Goal: Information Seeking & Learning: Find specific fact

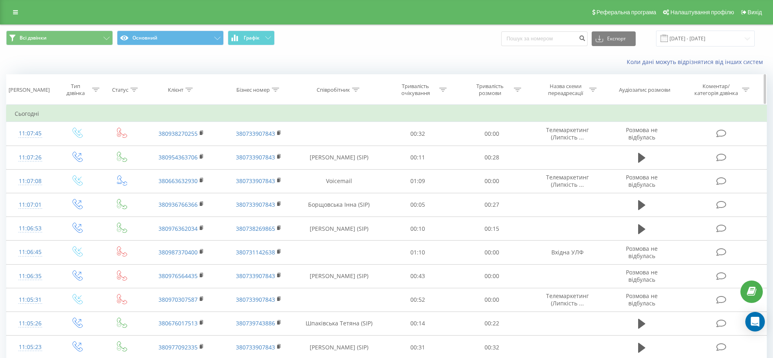
click at [354, 90] on icon at bounding box center [355, 90] width 7 height 4
click at [347, 142] on input "text" at bounding box center [339, 148] width 72 height 14
type input "Мороз"
click at [357, 159] on span "OK" at bounding box center [356, 164] width 23 height 13
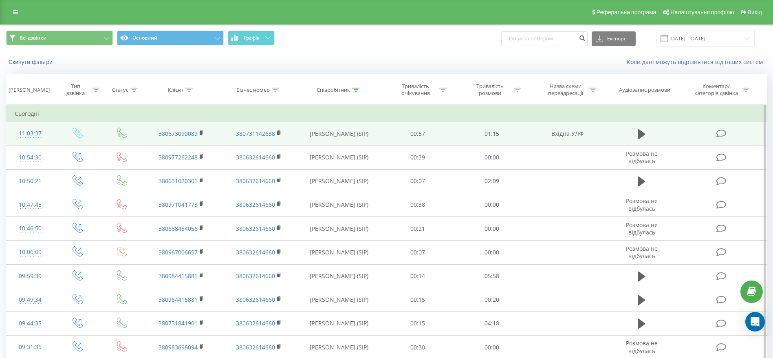
click at [724, 135] on icon at bounding box center [721, 133] width 10 height 9
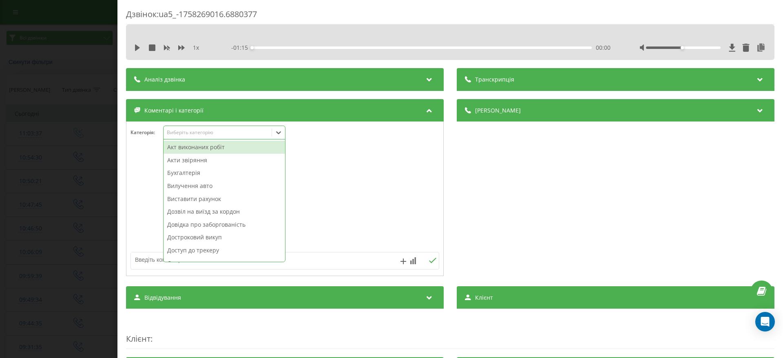
click at [276, 134] on icon at bounding box center [278, 132] width 8 height 8
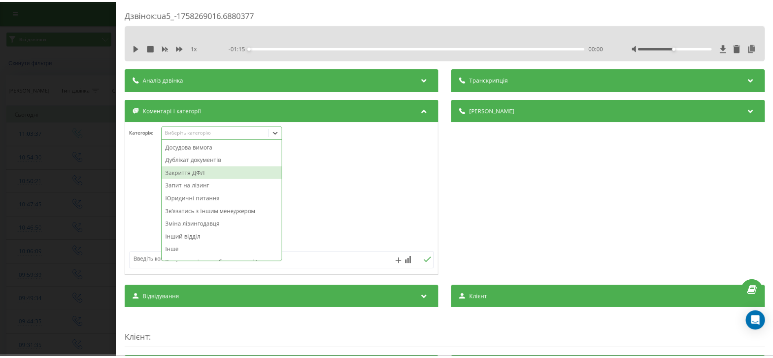
scroll to position [131, 0]
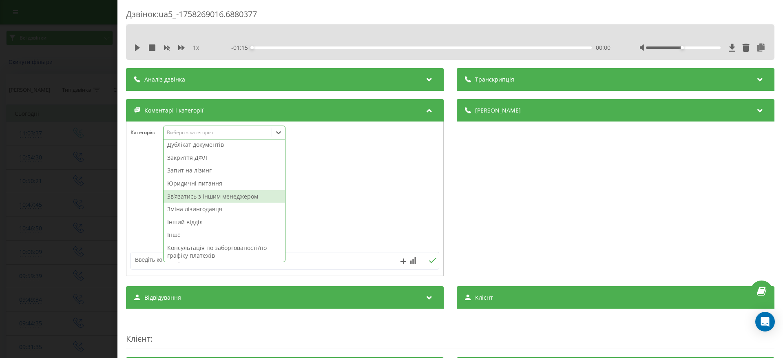
click at [236, 202] on div "Звʼязатись з іншим менеджером" at bounding box center [223, 196] width 121 height 13
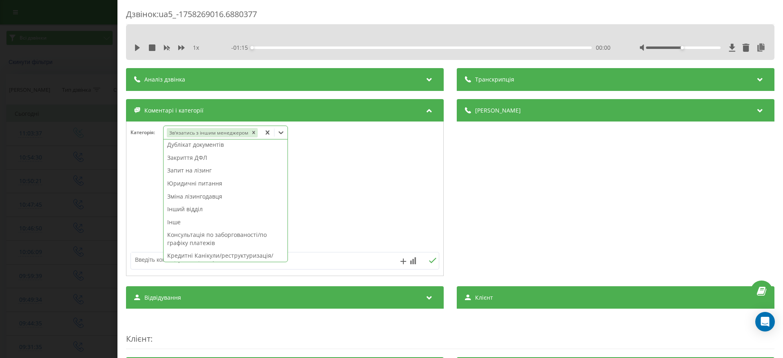
click at [55, 201] on div "Дзвінок : ua5_-1758269016.6880377 1 x - 01:15 00:00 00:00 Транскрипція Для AI-а…" at bounding box center [391, 179] width 783 height 358
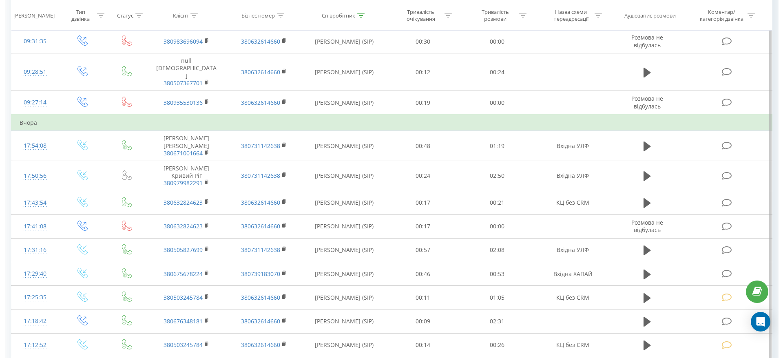
scroll to position [367, 0]
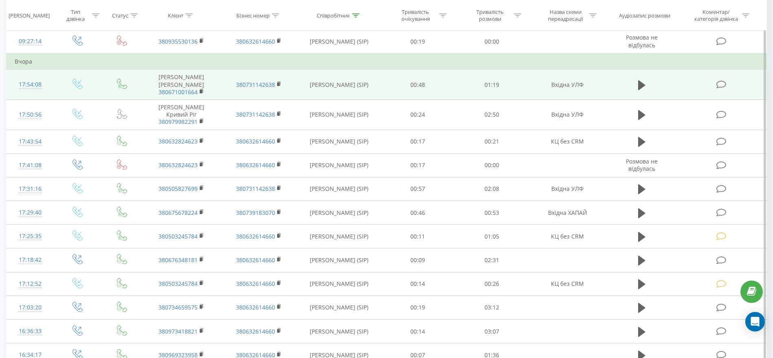
click at [722, 80] on icon at bounding box center [721, 84] width 10 height 9
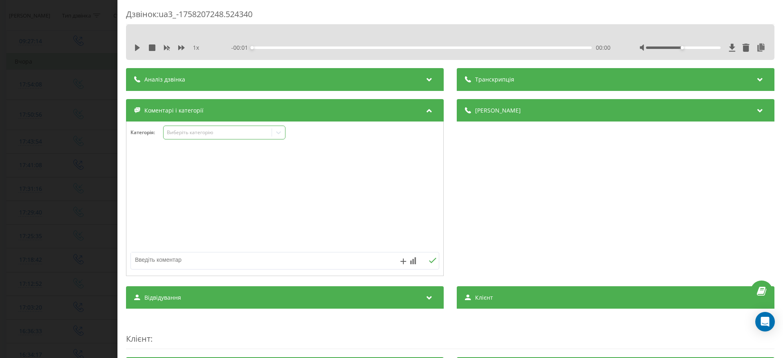
click at [280, 130] on icon at bounding box center [278, 132] width 8 height 8
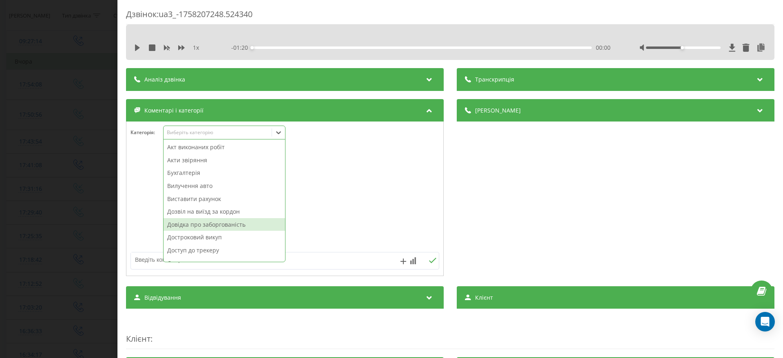
scroll to position [122, 0]
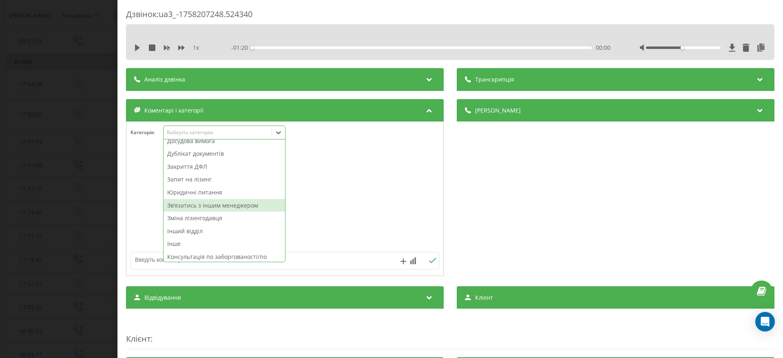
click at [249, 207] on div "Звʼязатись з іншим менеджером" at bounding box center [223, 205] width 121 height 13
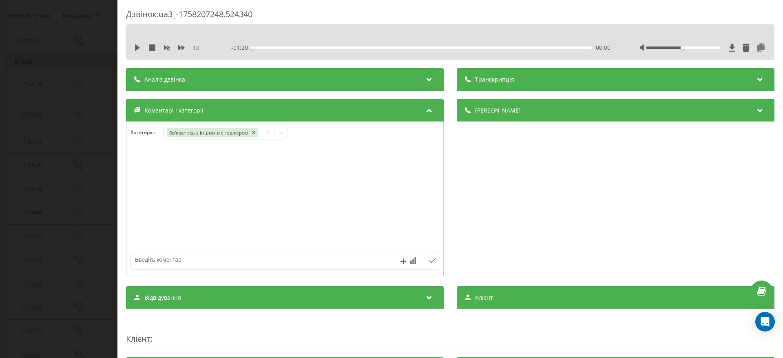
click at [25, 210] on div "Дзвінок : ua3_-1758207248.524340 1 x - 01:20 00:00 00:00 Транскрипція Для AI-ан…" at bounding box center [391, 179] width 783 height 358
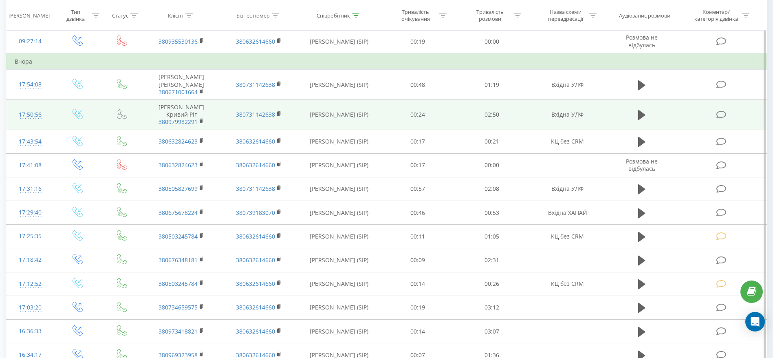
click at [719, 99] on td at bounding box center [721, 114] width 89 height 30
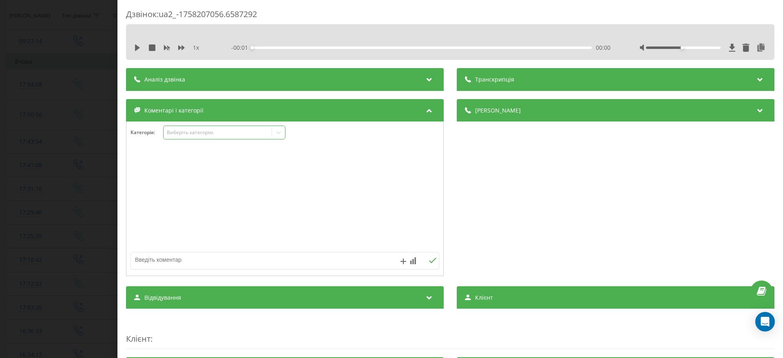
click at [256, 132] on div "Виберіть категорію" at bounding box center [218, 132] width 102 height 7
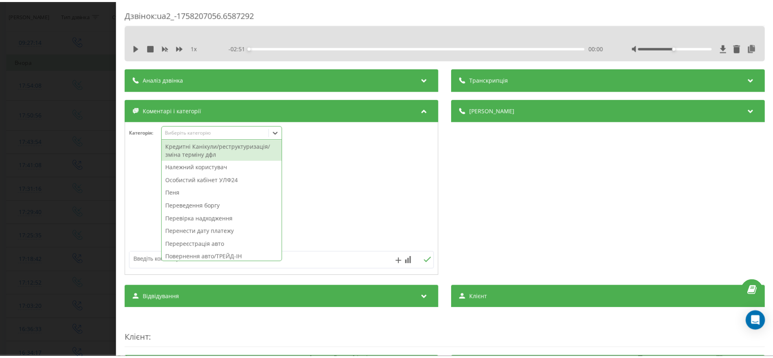
scroll to position [192, 0]
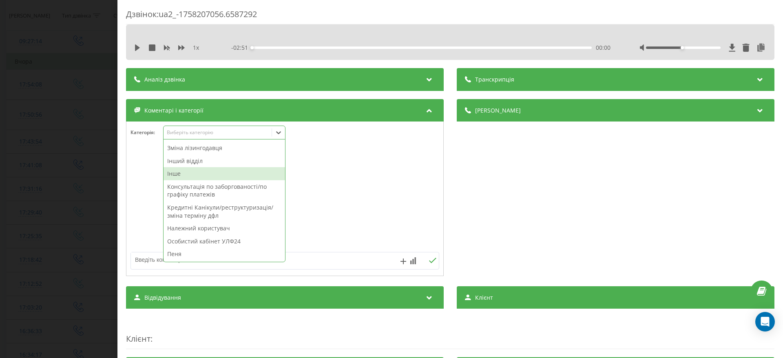
click at [217, 176] on div "Інше" at bounding box center [223, 173] width 121 height 13
click at [20, 173] on div "Дзвінок : ua2_-1758207056.6587292 1 x - 02:51 00:00 00:00 Транскрипція Для AI-а…" at bounding box center [391, 179] width 783 height 358
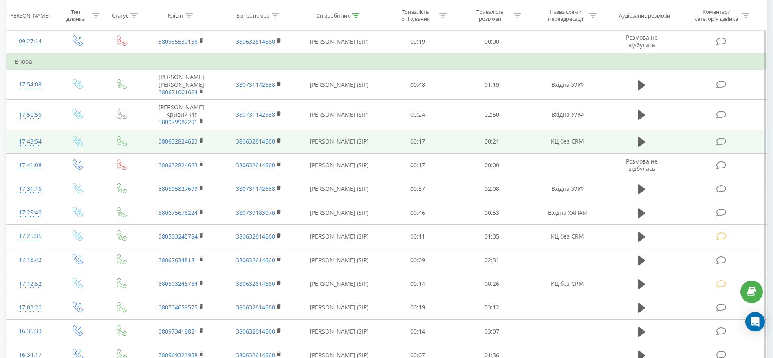
scroll to position [417, 0]
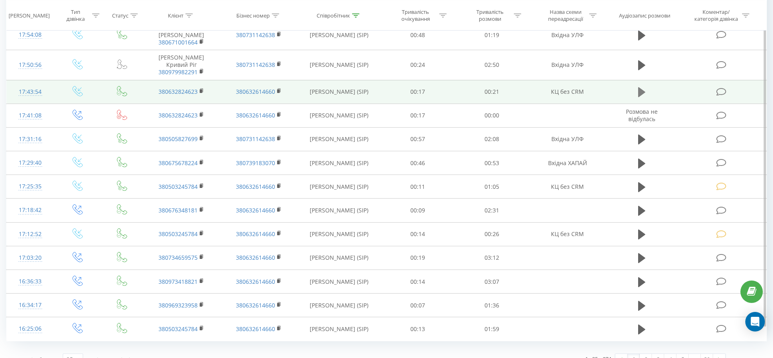
click at [640, 87] on icon at bounding box center [641, 92] width 7 height 10
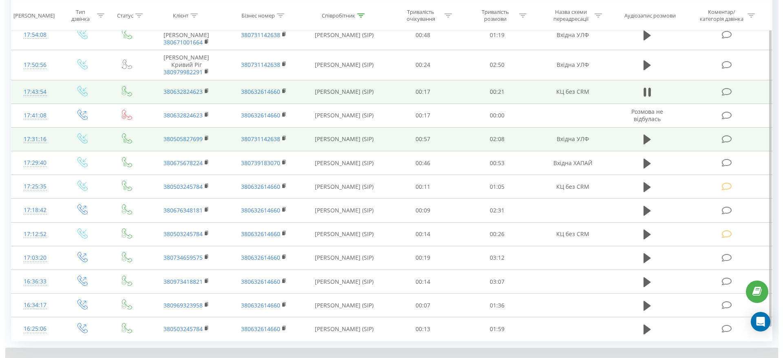
scroll to position [355, 0]
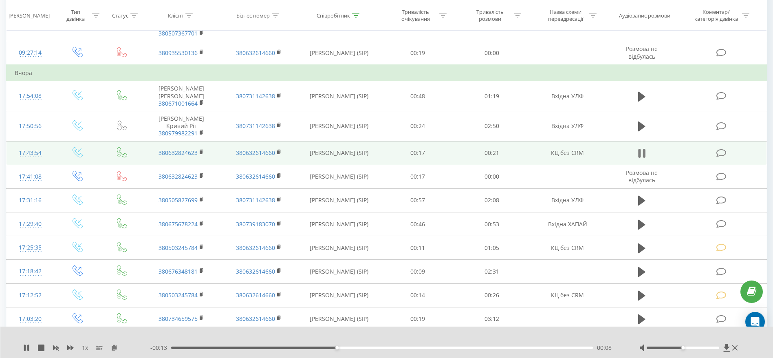
click at [641, 149] on icon at bounding box center [639, 153] width 2 height 9
click at [716, 149] on icon at bounding box center [721, 153] width 10 height 9
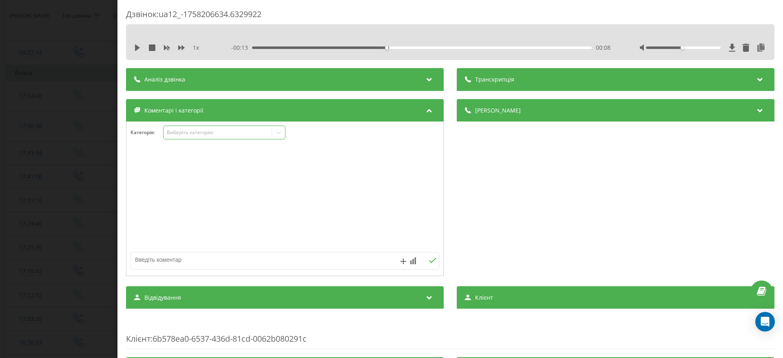
click at [282, 131] on icon at bounding box center [278, 132] width 8 height 8
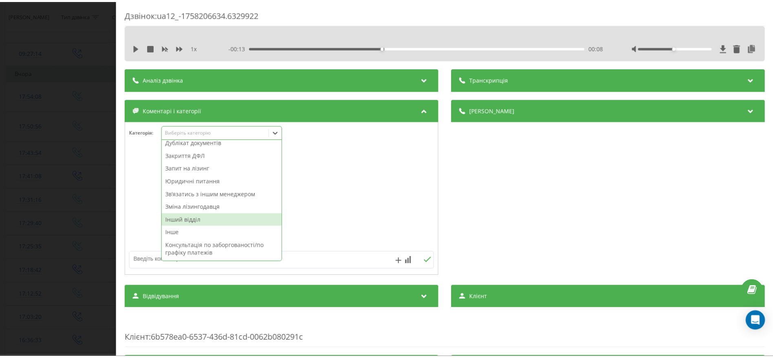
scroll to position [122, 0]
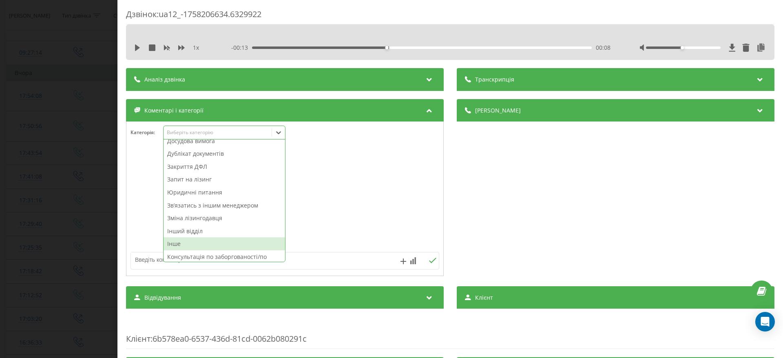
click at [200, 243] on div "Інше" at bounding box center [223, 243] width 121 height 13
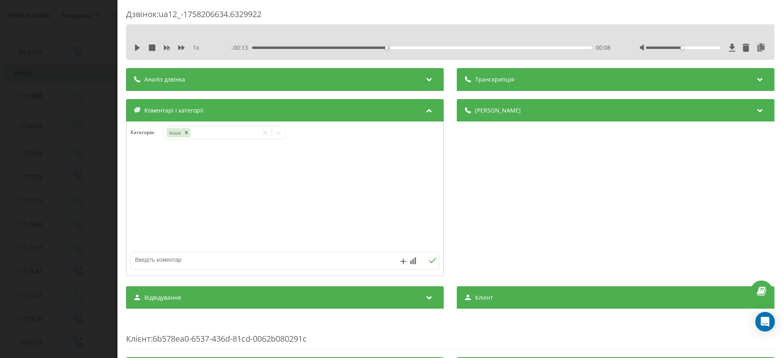
click at [49, 239] on div "Дзвінок : ua12_-1758206634.6329922 1 x - 00:13 00:08 00:08 Транскрипція Для AI-…" at bounding box center [391, 179] width 783 height 358
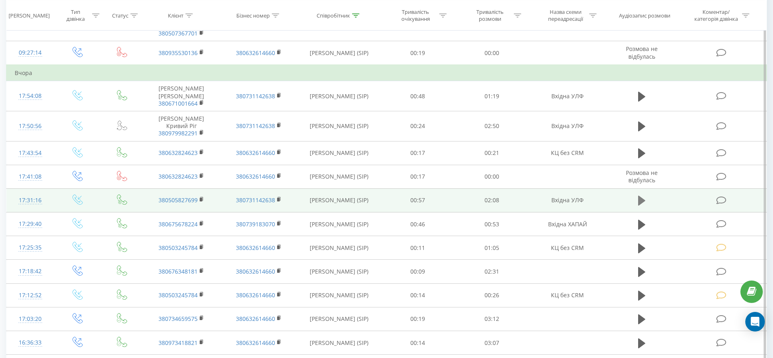
click at [638, 194] on button at bounding box center [642, 200] width 12 height 12
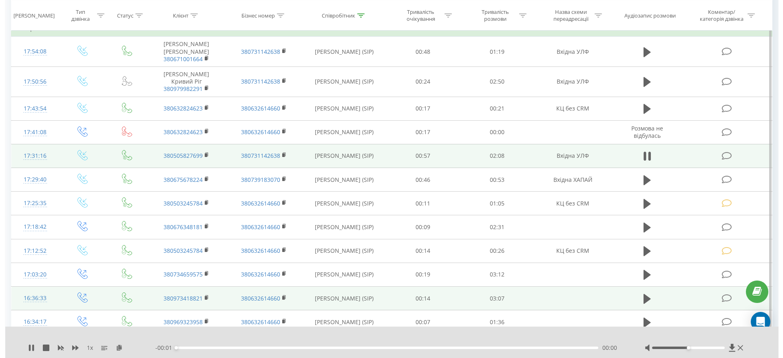
scroll to position [417, 0]
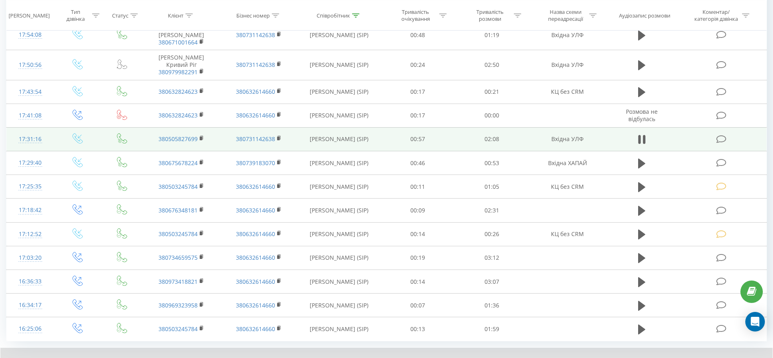
click at [647, 133] on button at bounding box center [642, 139] width 12 height 12
click at [719, 127] on td at bounding box center [721, 139] width 89 height 24
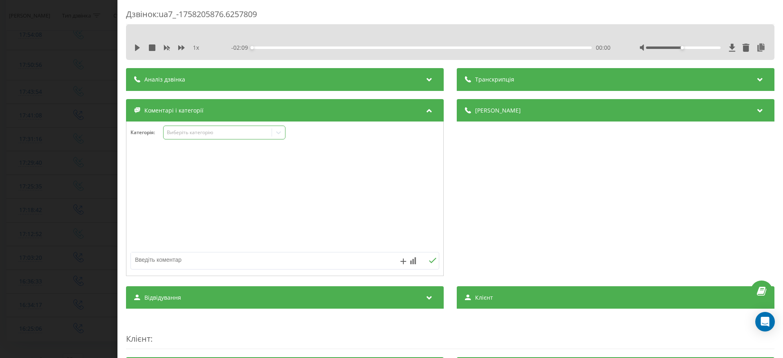
click at [272, 132] on div "Виберіть категорію" at bounding box center [224, 133] width 122 height 14
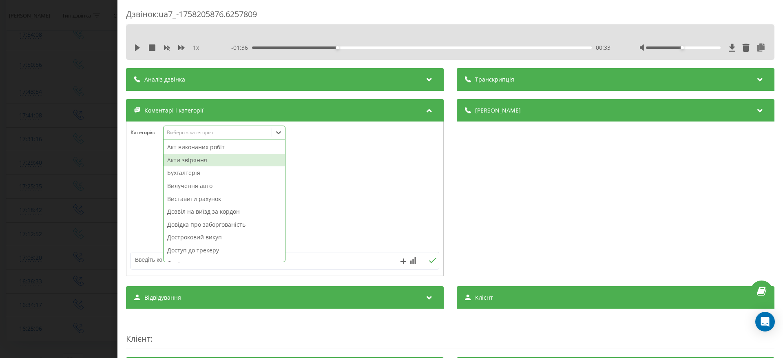
click at [239, 162] on div "Акти звіряння" at bounding box center [223, 160] width 121 height 13
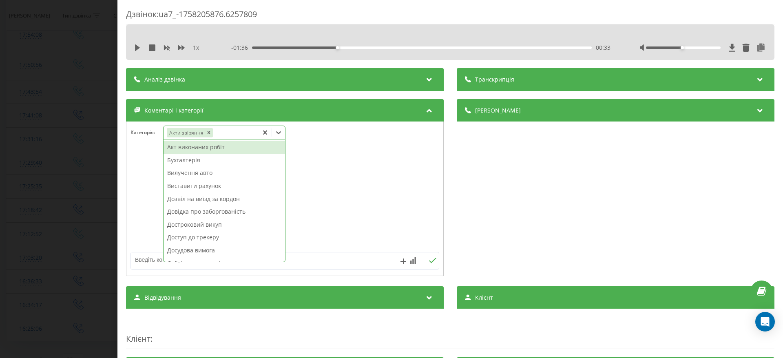
click at [43, 177] on div "Дзвінок : ua7_-1758205876.6257809 1 x - 01:36 00:33 00:33 Транскрипція Для AI-а…" at bounding box center [391, 179] width 783 height 358
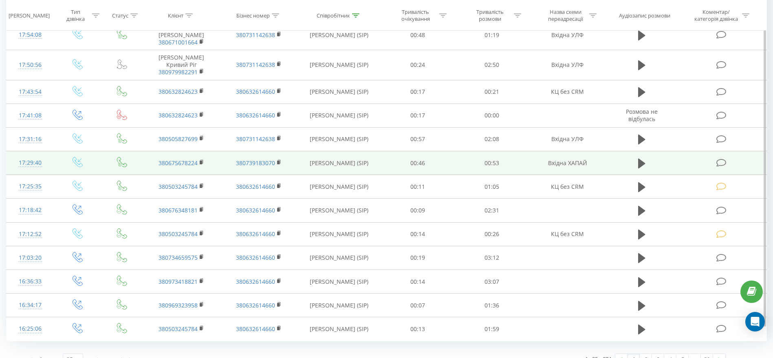
click at [634, 151] on td at bounding box center [641, 163] width 71 height 24
click at [641, 158] on icon at bounding box center [641, 163] width 7 height 10
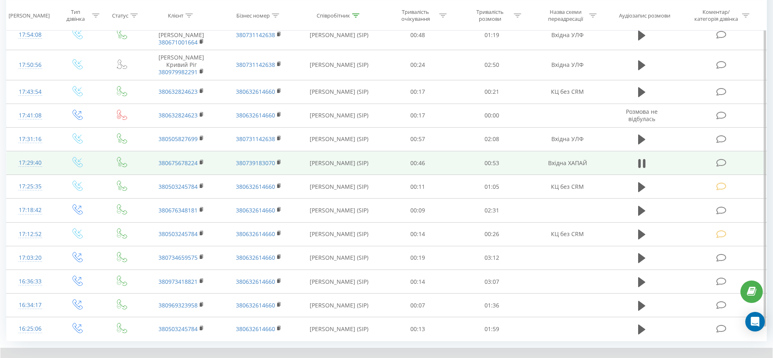
drag, startPoint x: 639, startPoint y: 143, endPoint x: 654, endPoint y: 146, distance: 14.9
click at [640, 151] on td at bounding box center [641, 163] width 71 height 24
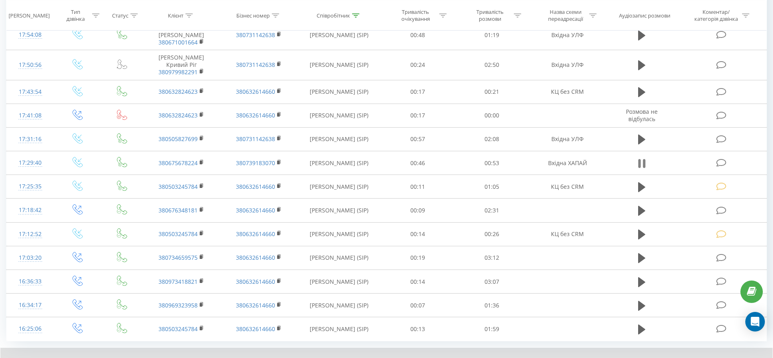
click at [642, 158] on icon at bounding box center [641, 163] width 7 height 11
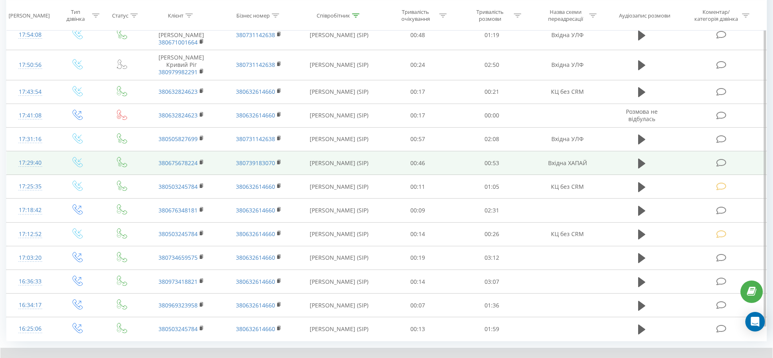
click at [714, 151] on td at bounding box center [721, 163] width 89 height 24
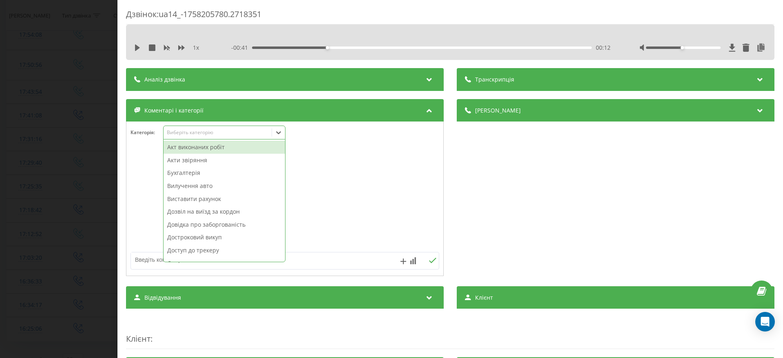
click at [282, 139] on div "42 results available. Use Up and Down to choose options, press Enter to select …" at bounding box center [224, 133] width 122 height 14
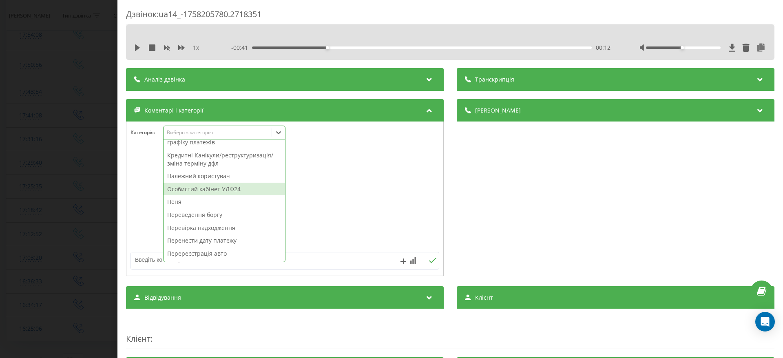
scroll to position [437, 0]
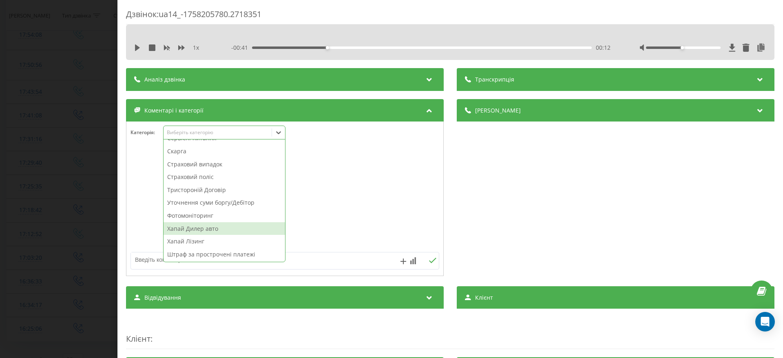
click at [253, 228] on div "Хапай Дилер авто" at bounding box center [223, 228] width 121 height 13
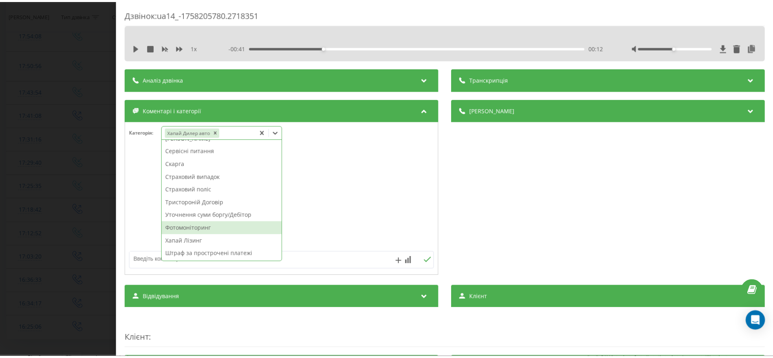
scroll to position [424, 0]
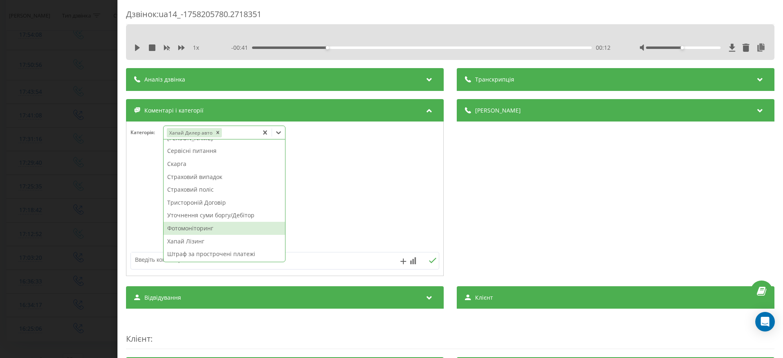
click at [0, 227] on div "Дзвінок : ua14_-1758205780.2718351 1 x - 00:41 00:12 00:12 Транскрипція Для AI-…" at bounding box center [391, 179] width 783 height 358
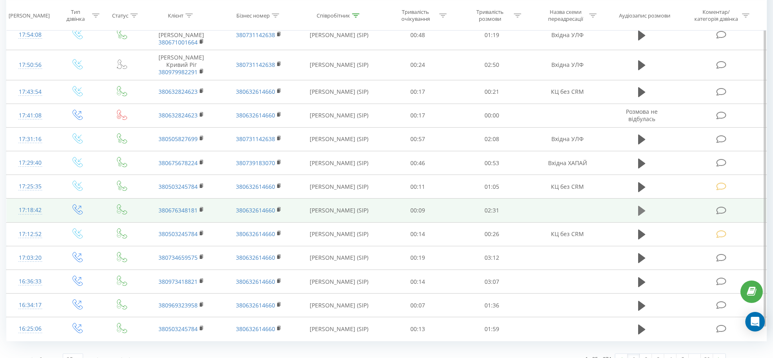
click at [636, 205] on button at bounding box center [642, 211] width 12 height 12
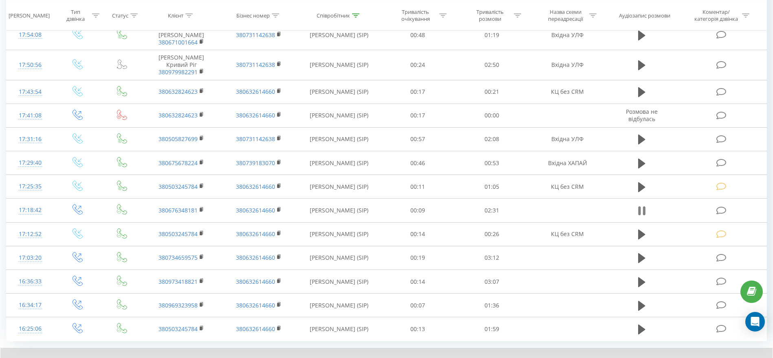
click at [643, 205] on icon at bounding box center [641, 210] width 7 height 11
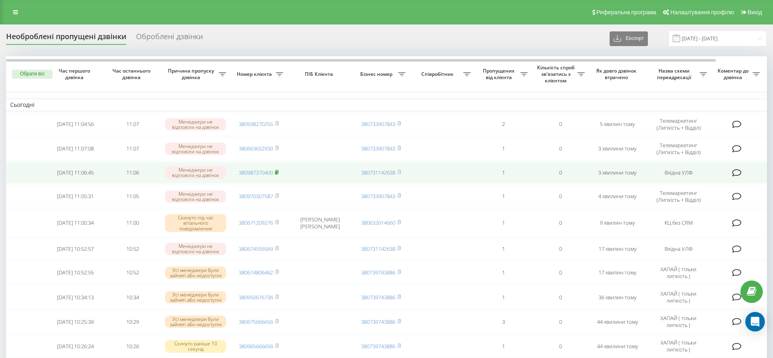
click at [279, 173] on icon at bounding box center [277, 172] width 4 height 5
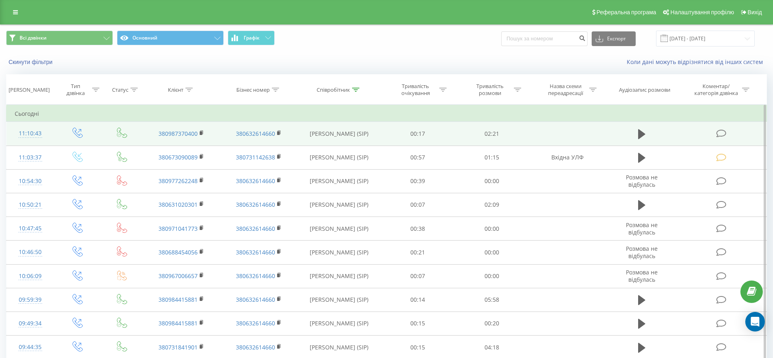
click at [722, 129] on icon at bounding box center [721, 133] width 10 height 9
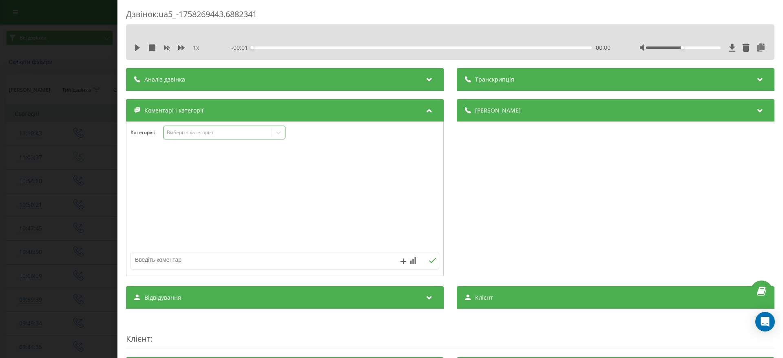
click at [278, 130] on icon at bounding box center [278, 132] width 8 height 8
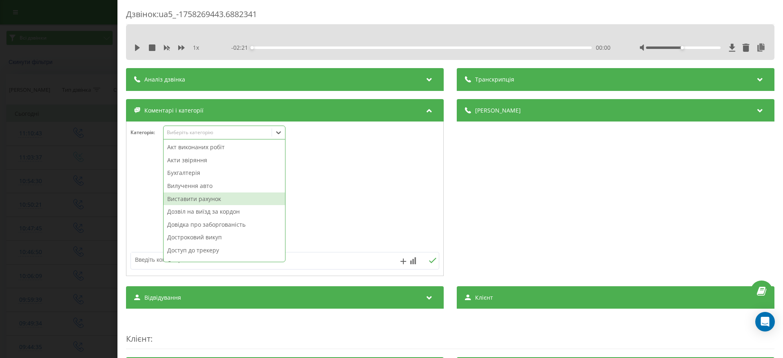
click at [228, 195] on div "Виставити рахунок" at bounding box center [223, 198] width 121 height 13
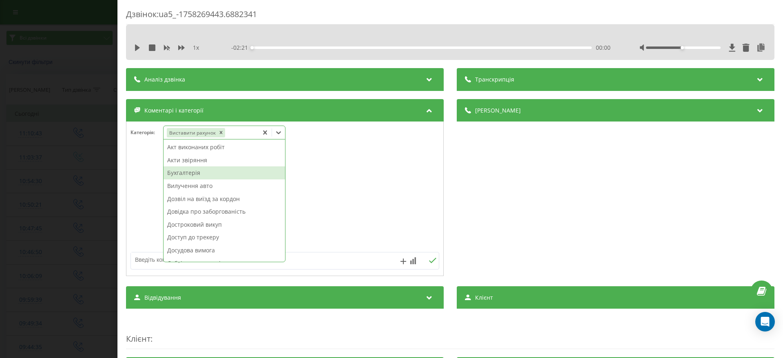
click at [52, 148] on div "Дзвінок : ua5_-1758269443.6882341 1 x - 02:21 00:00 00:00 Транскрипція Для AI-а…" at bounding box center [391, 179] width 783 height 358
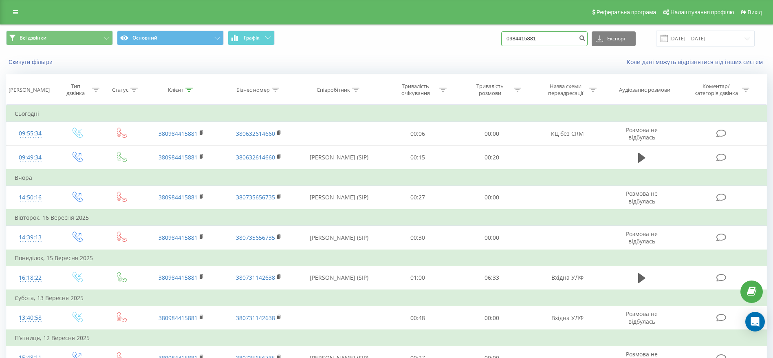
click at [565, 35] on input "0984415881" at bounding box center [544, 38] width 86 height 15
paste input "380989837008"
type input "380989837008"
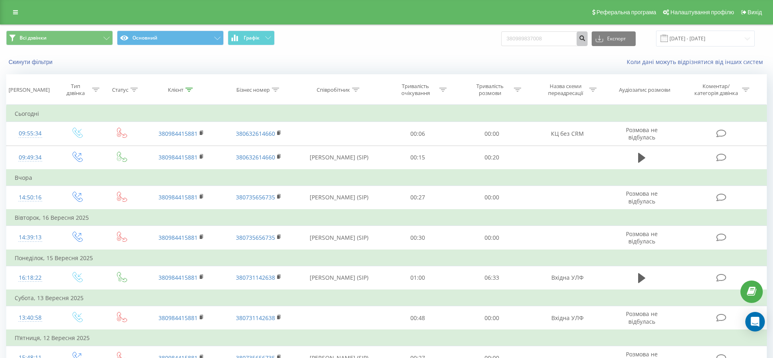
click at [586, 36] on icon "submit" at bounding box center [582, 37] width 7 height 5
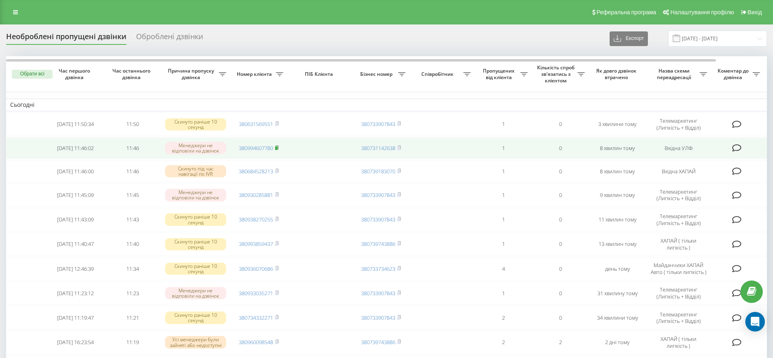
click at [279, 147] on icon at bounding box center [277, 147] width 4 height 5
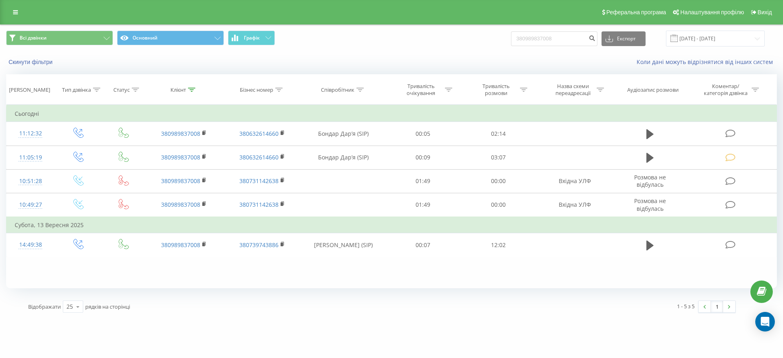
click at [567, 41] on input "380989837008" at bounding box center [554, 38] width 86 height 15
type input "380994607780"
click at [606, 36] on div "380994607780 Експорт .csv .xls .xlsx 19.06.2025 - 19.09.2025" at bounding box center [638, 39] width 254 height 16
click at [595, 36] on icon "submit" at bounding box center [591, 37] width 7 height 5
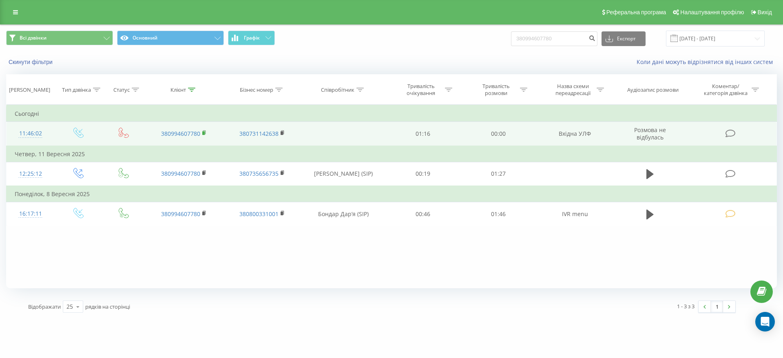
click at [204, 133] on rect at bounding box center [203, 133] width 2 height 4
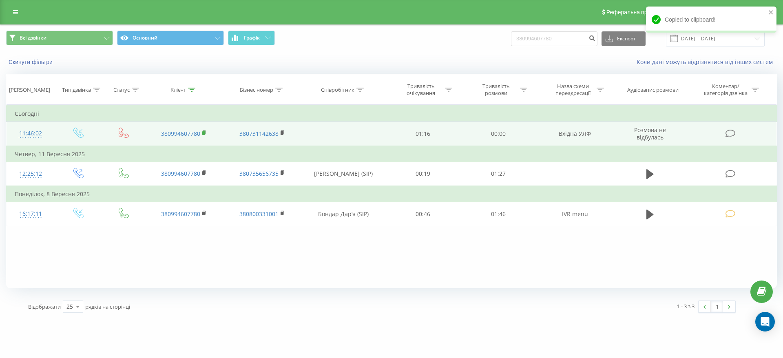
click at [206, 133] on icon at bounding box center [204, 133] width 4 height 6
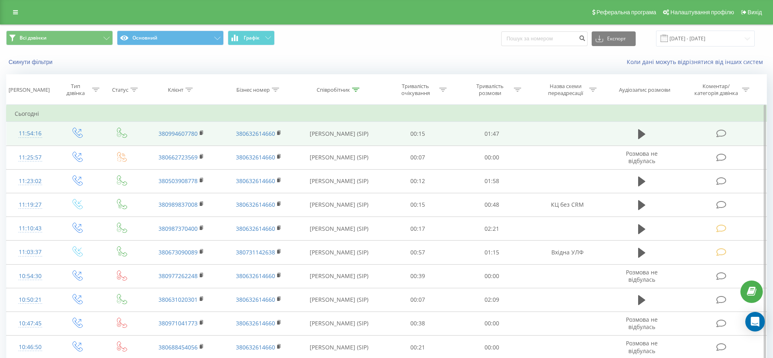
click at [725, 131] on icon at bounding box center [721, 133] width 10 height 9
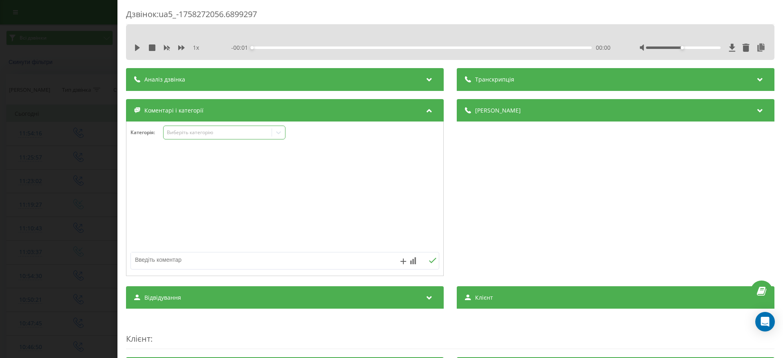
click at [277, 130] on icon at bounding box center [278, 132] width 8 height 8
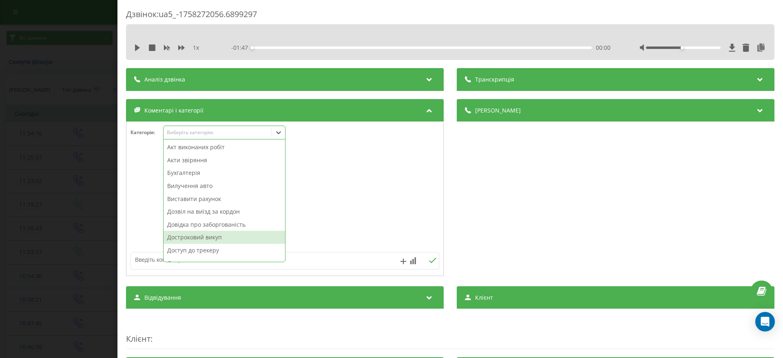
click at [239, 237] on div "Достроковий викуп" at bounding box center [223, 237] width 121 height 13
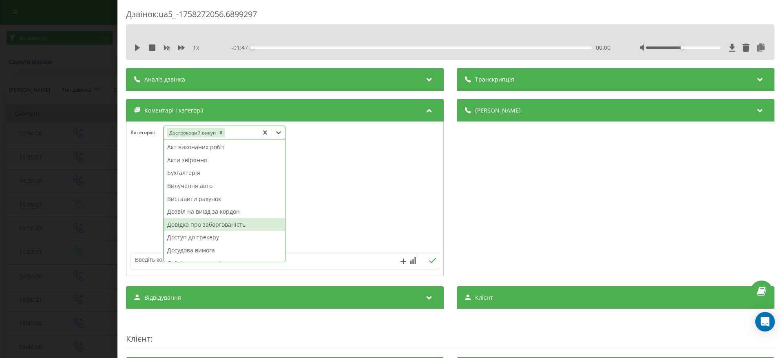
click at [88, 190] on div "Дзвінок : ua5_-1758272056.6899297 1 x - 01:47 00:00 00:00 Транскрипція Для AI-а…" at bounding box center [391, 179] width 783 height 358
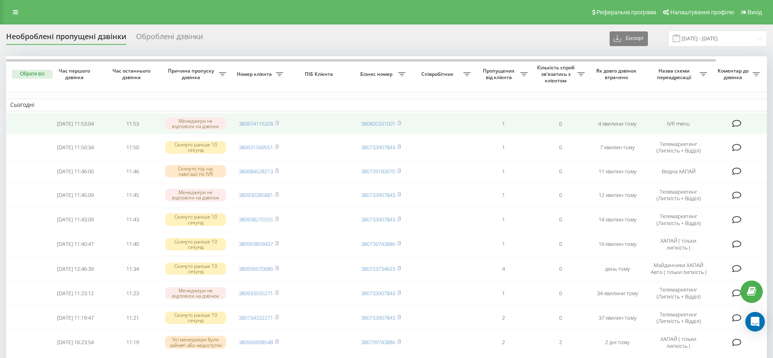
click at [280, 121] on td "380674116328" at bounding box center [258, 124] width 57 height 22
click at [278, 123] on icon at bounding box center [277, 123] width 3 height 4
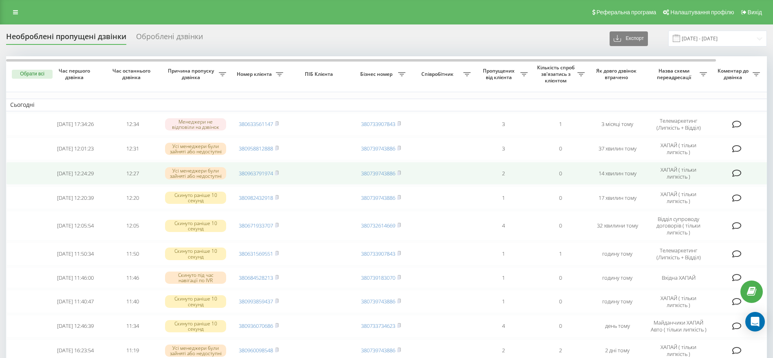
click at [490, 170] on td "2" at bounding box center [503, 173] width 57 height 23
